Goal: Check status

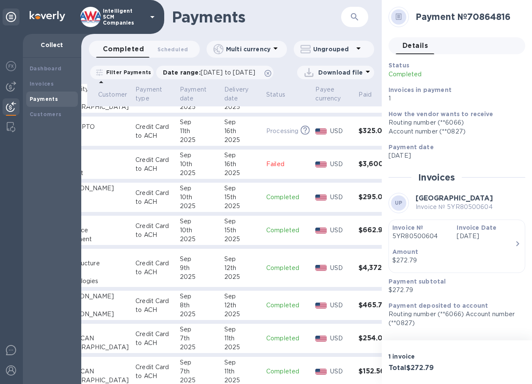
scroll to position [42, 83]
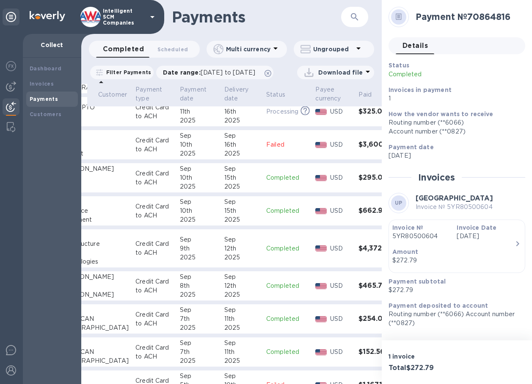
click at [180, 281] on div "Sep" at bounding box center [199, 276] width 38 height 9
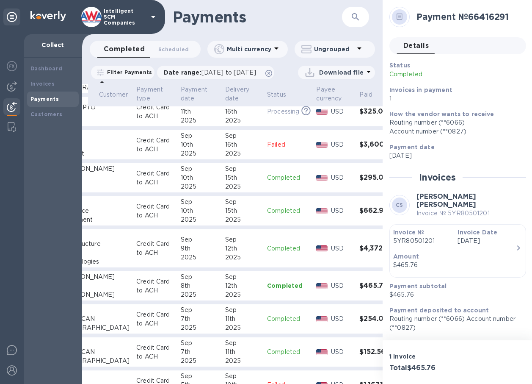
scroll to position [6, 0]
click at [442, 278] on div "Payment subtotal $465.76" at bounding box center [454, 290] width 137 height 24
click at [447, 111] on b "How the vendor wants to receive" at bounding box center [442, 114] width 105 height 7
click at [465, 192] on b "[PERSON_NAME] [PERSON_NAME]" at bounding box center [447, 200] width 60 height 16
click at [465, 209] on p "Invoice № 5YR80501201" at bounding box center [472, 213] width 110 height 9
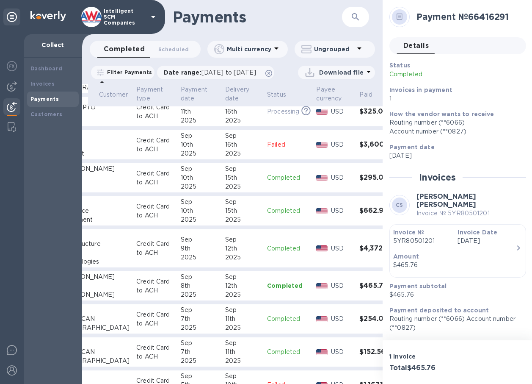
click at [271, 290] on p "Completed" at bounding box center [288, 285] width 42 height 8
click at [474, 144] on p "Payment date" at bounding box center [455, 147] width 130 height 8
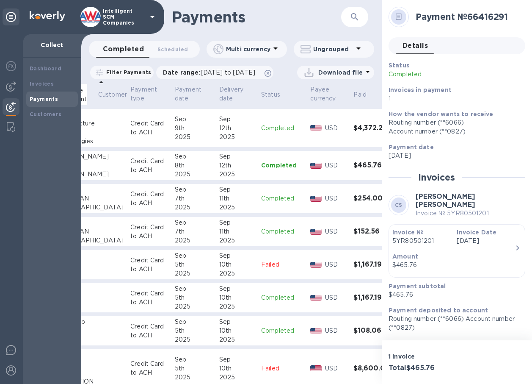
scroll to position [169, 88]
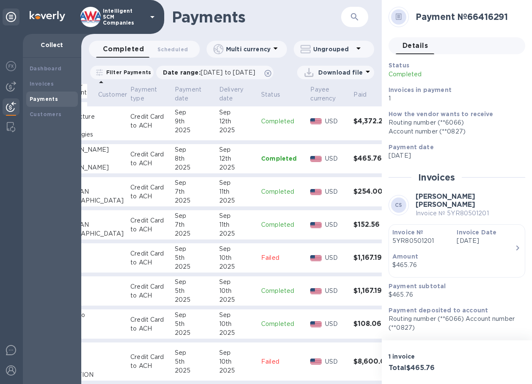
click at [219, 126] on div "12th" at bounding box center [236, 121] width 35 height 9
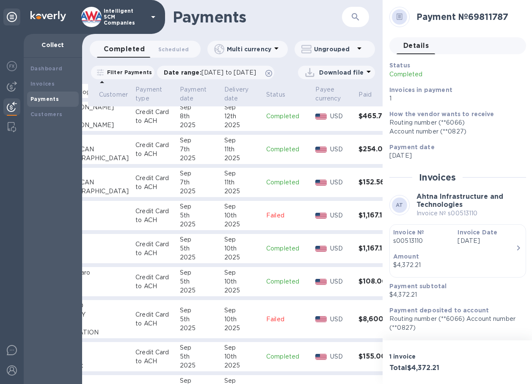
scroll to position [169, 84]
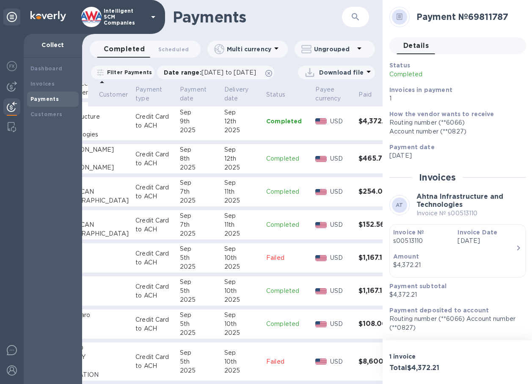
click at [330, 163] on p "USD" at bounding box center [341, 158] width 22 height 9
click at [221, 174] on td "[DATE]" at bounding box center [242, 159] width 42 height 30
click at [136, 168] on p "Credit Card to ACH" at bounding box center [155, 159] width 38 height 18
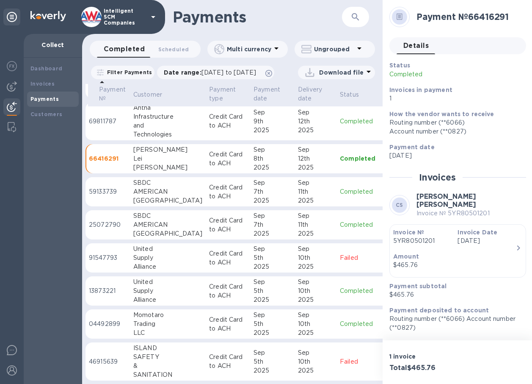
scroll to position [169, 8]
click at [157, 163] on div "Lei" at bounding box center [170, 158] width 69 height 9
